Goal: Find specific page/section: Find specific page/section

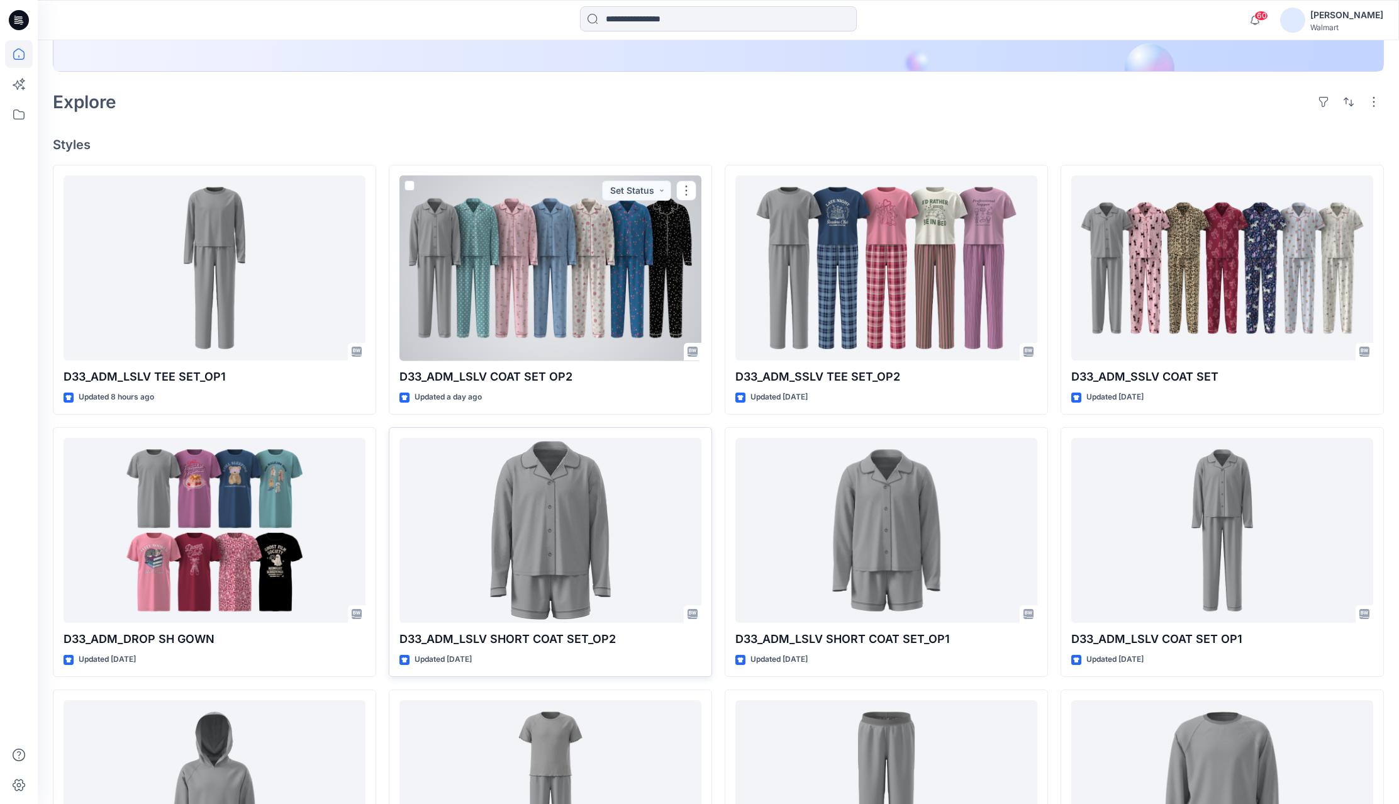
scroll to position [314, 0]
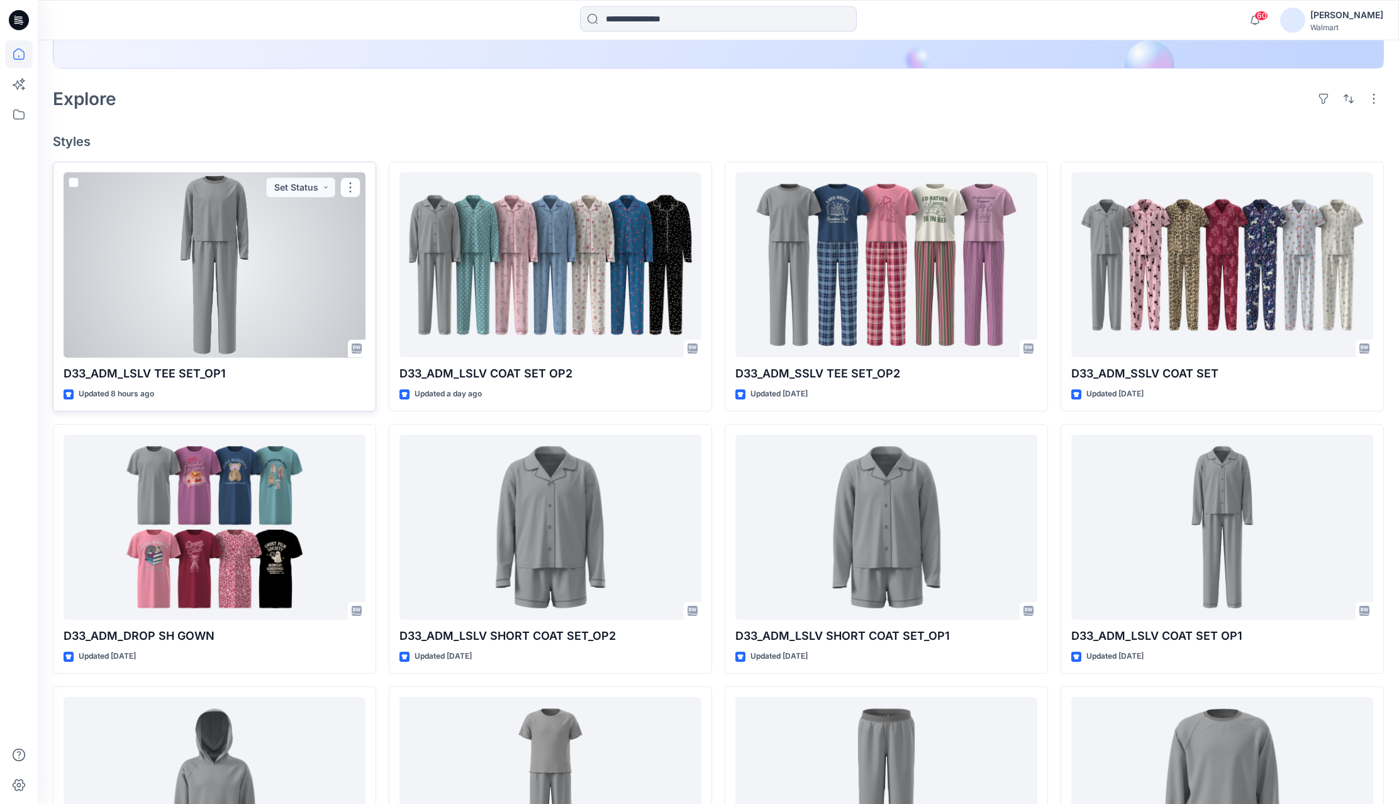
click at [180, 281] on div at bounding box center [215, 265] width 302 height 186
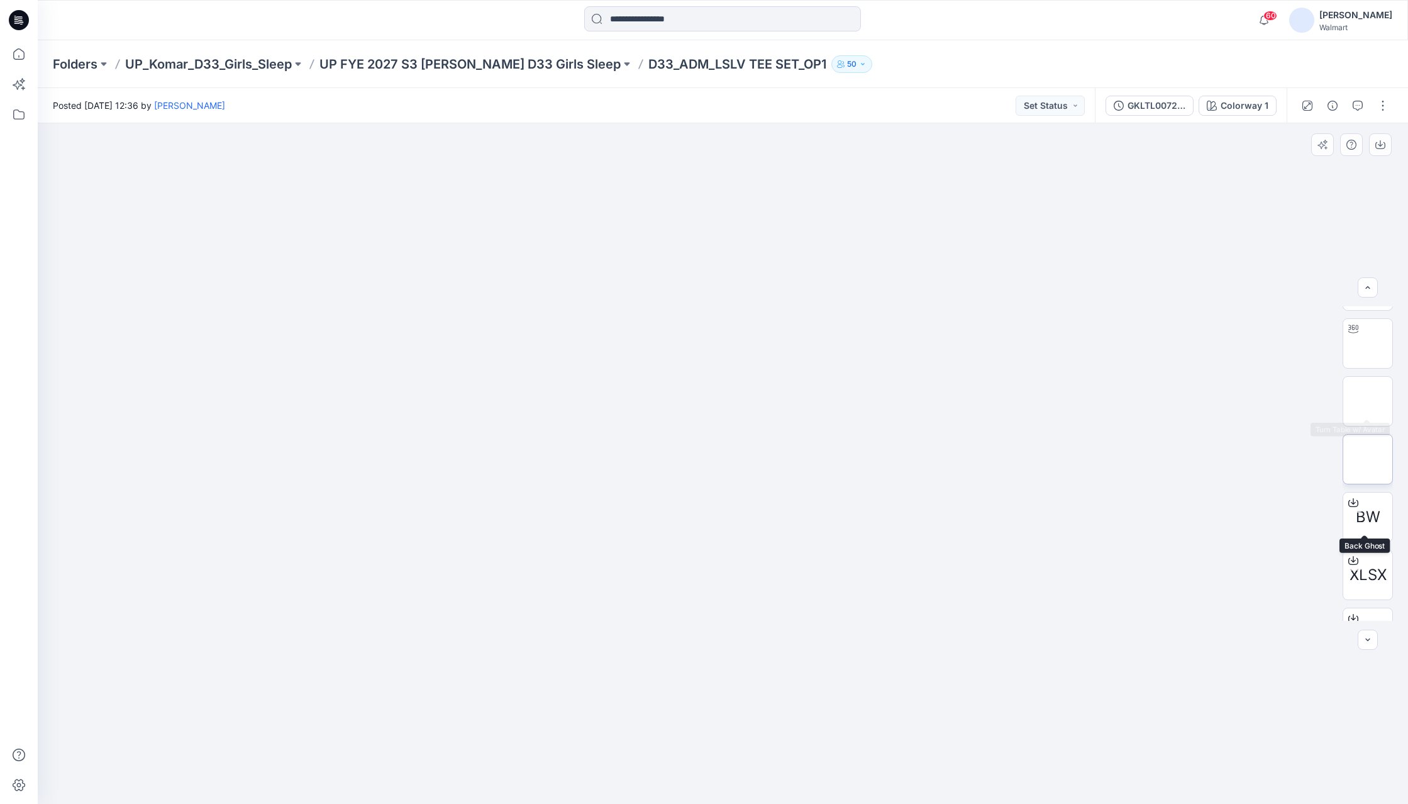
scroll to position [503, 0]
click at [1368, 407] on img at bounding box center [1368, 407] width 0 height 0
click at [479, 62] on p "UP FYE 2027 S3 [PERSON_NAME] D33 Girls Sleep" at bounding box center [469, 64] width 301 height 18
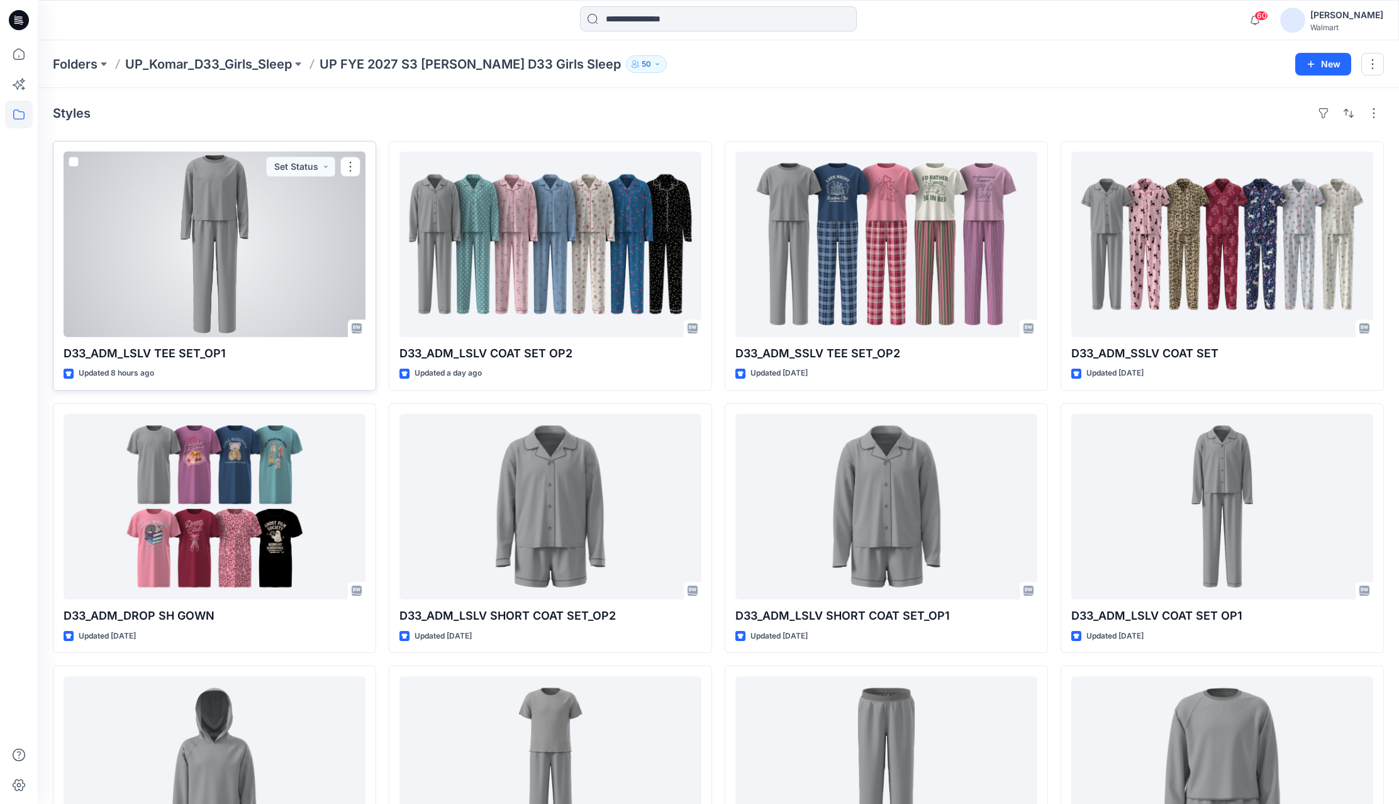
click at [316, 247] on div at bounding box center [215, 245] width 302 height 186
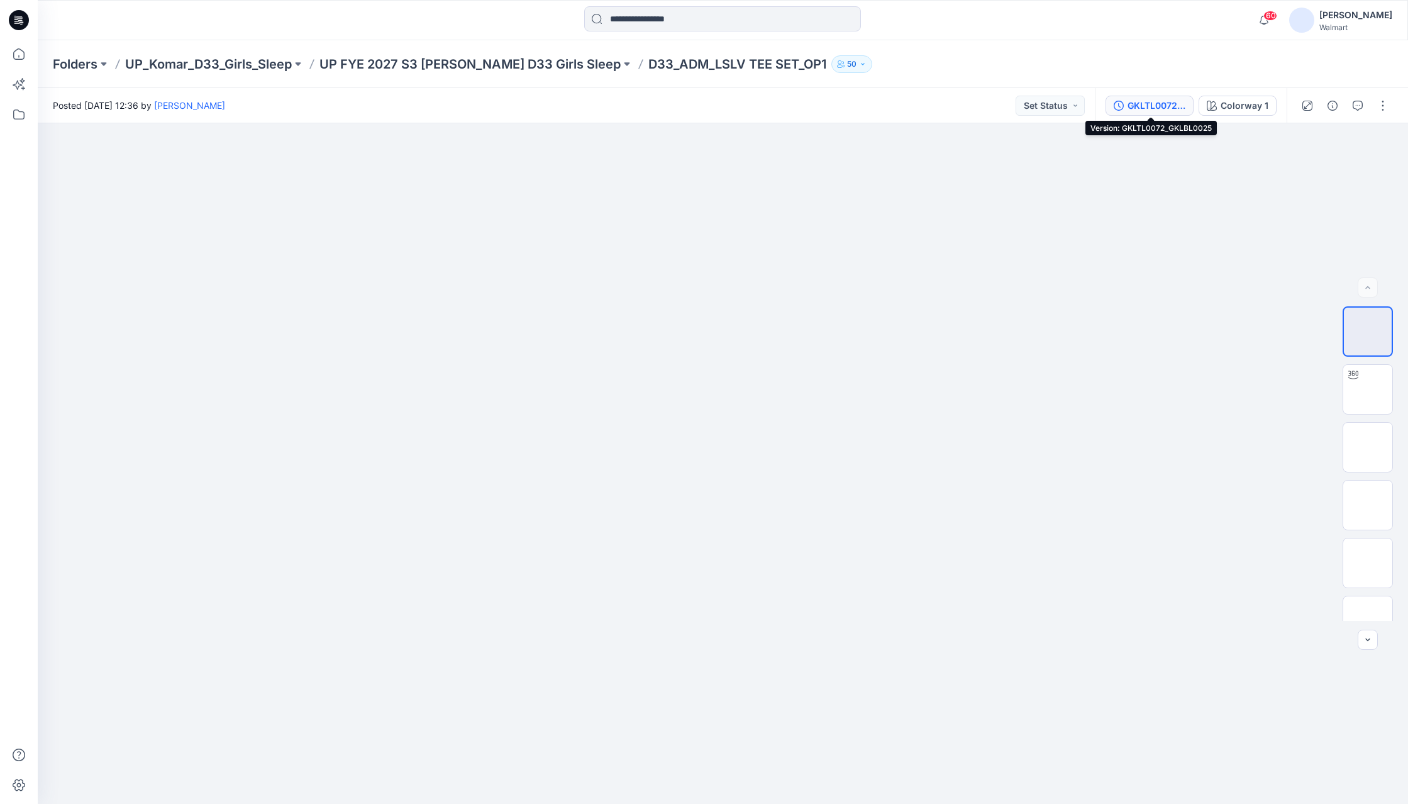
click at [1189, 111] on button "GKLTL0072_GKLBL0025" at bounding box center [1150, 106] width 88 height 20
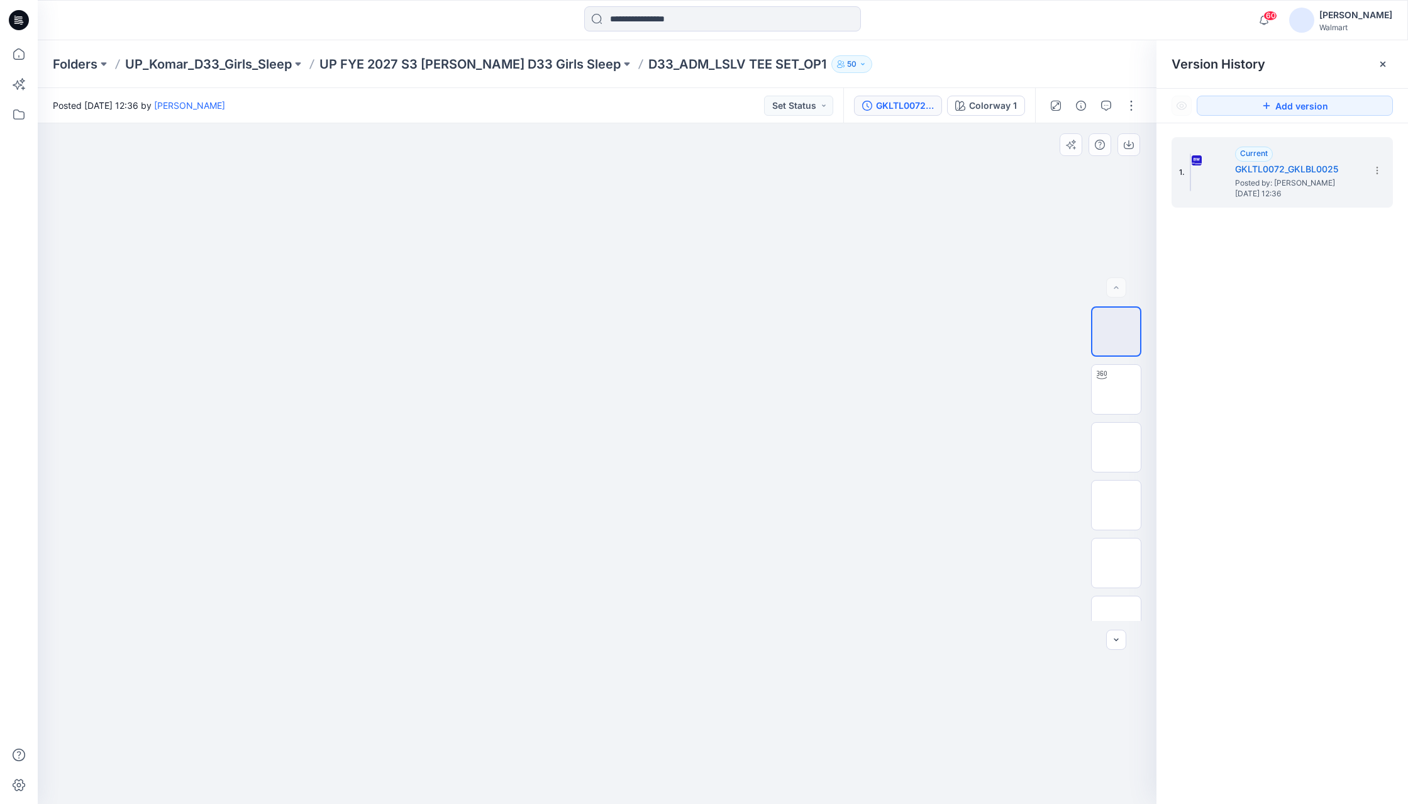
click at [184, 631] on div at bounding box center [597, 463] width 1119 height 680
